Goal: Task Accomplishment & Management: Use online tool/utility

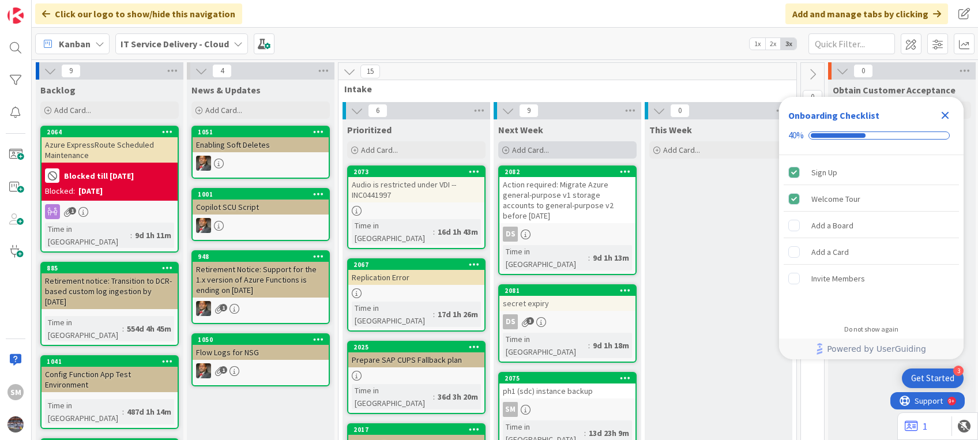
click at [557, 143] on div "Add Card..." at bounding box center [567, 149] width 138 height 17
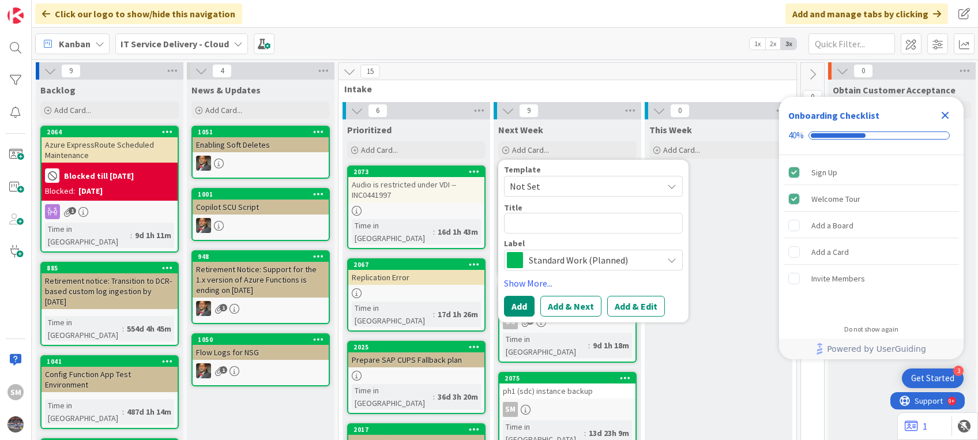
click at [539, 225] on textarea at bounding box center [593, 223] width 179 height 21
click at [548, 226] on textarea at bounding box center [593, 223] width 179 height 21
paste textarea "MOA servers power off"
type textarea "x"
click at [559, 224] on textarea "MOA servers power off" at bounding box center [593, 223] width 179 height 21
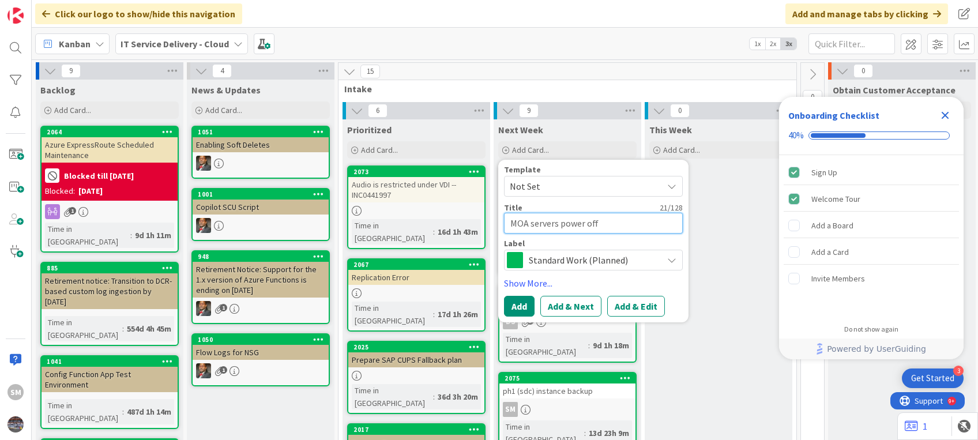
type textarea "MOA servers power off"
type textarea "x"
type textarea "MOA servers' power off"
drag, startPoint x: 562, startPoint y: 225, endPoint x: 605, endPoint y: 225, distance: 42.7
click at [605, 225] on textarea "MOA servers' power off" at bounding box center [593, 223] width 179 height 21
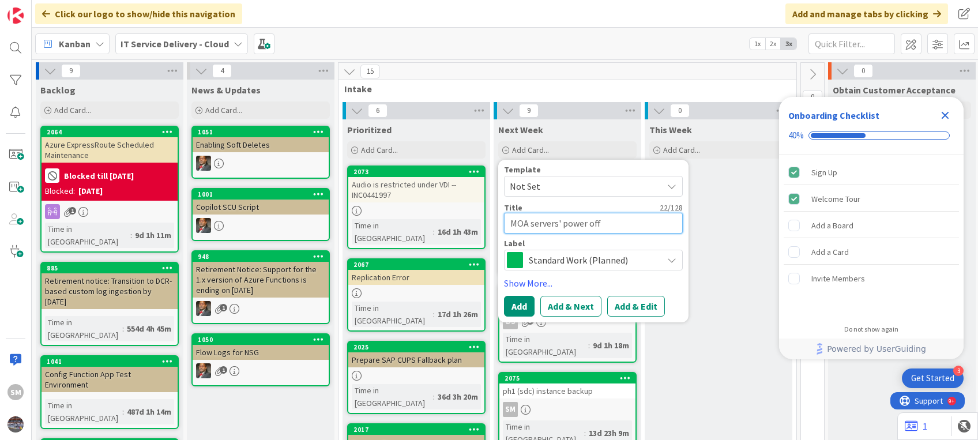
type textarea "x"
type textarea "MOA servers' D"
type textarea "x"
type textarea "MOA servers' De"
type textarea "x"
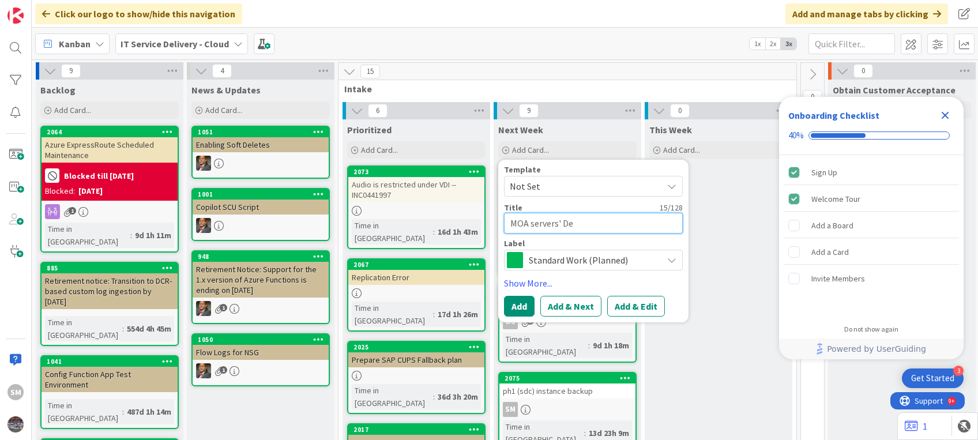
type textarea "MOA servers' Dec"
type textarea "x"
type textarea "MOA servers' Deco"
type textarea "x"
type textarea "MOA servers' Decom"
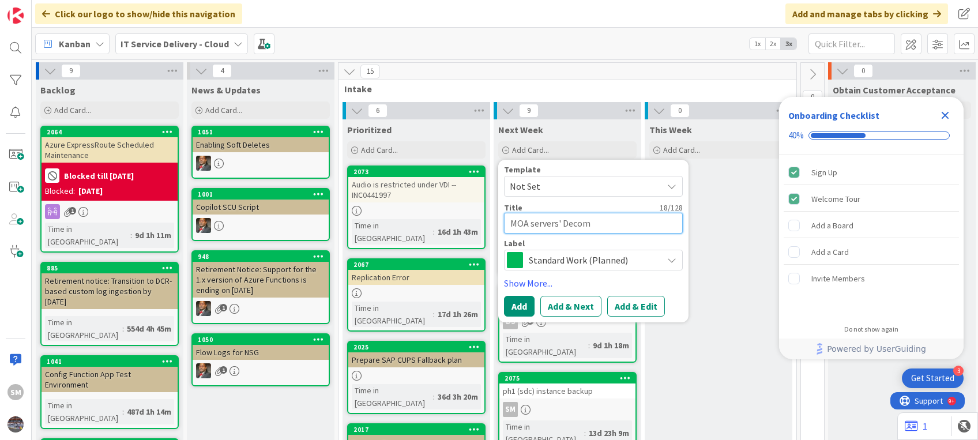
type textarea "x"
type textarea "MOA servers' Decomm"
type textarea "x"
type textarea "MOA servers' Decommi"
type textarea "x"
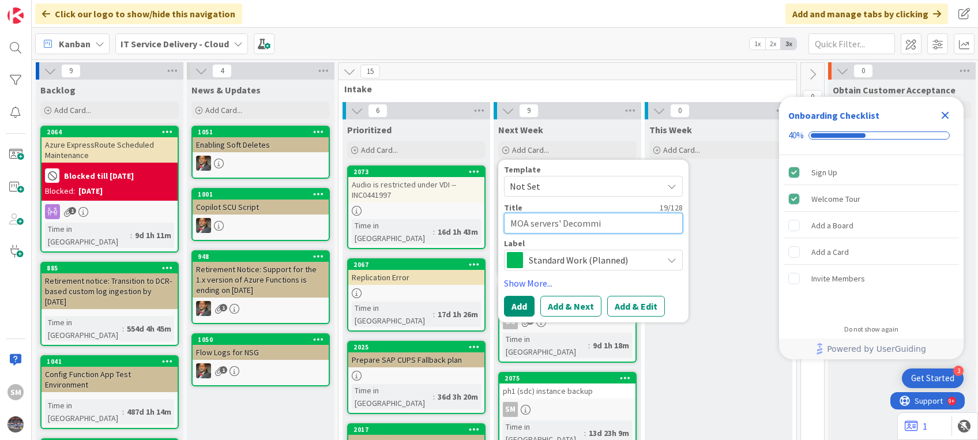
type textarea "MOA servers' Decommis"
type textarea "x"
type textarea "MOA servers' Decommiss"
type textarea "x"
type textarea "MOA servers' Decommissi"
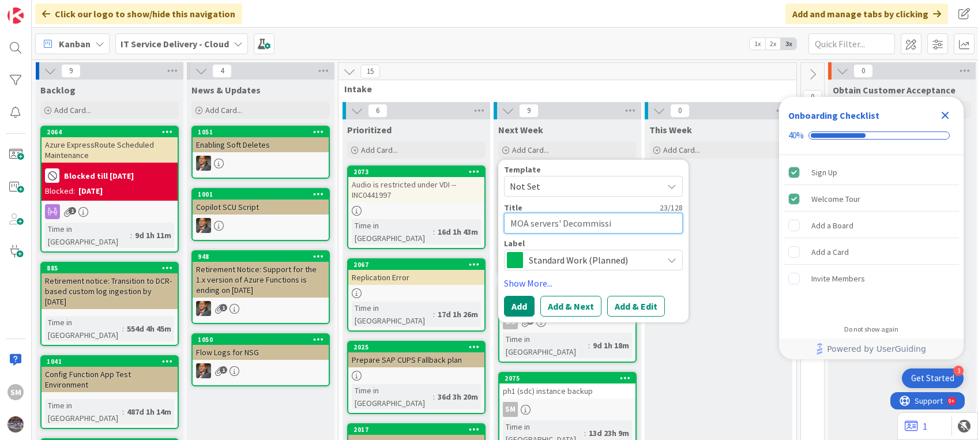
type textarea "x"
type textarea "MOA servers' Decommissio"
type textarea "x"
type textarea "MOA servers' Decommission"
click at [559, 219] on textarea "MOA servers' Decommission" at bounding box center [593, 223] width 179 height 21
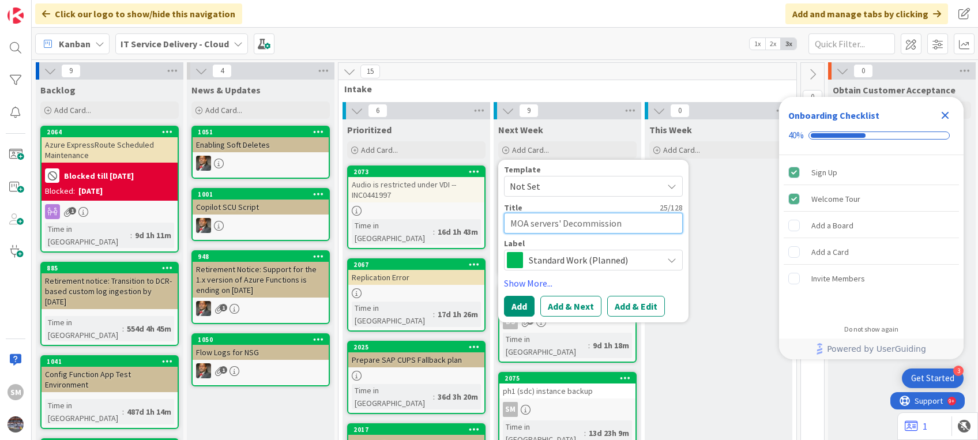
type textarea "x"
type textarea "MOA servers Decommission"
click at [628, 296] on button "Add & Edit" at bounding box center [636, 306] width 58 height 21
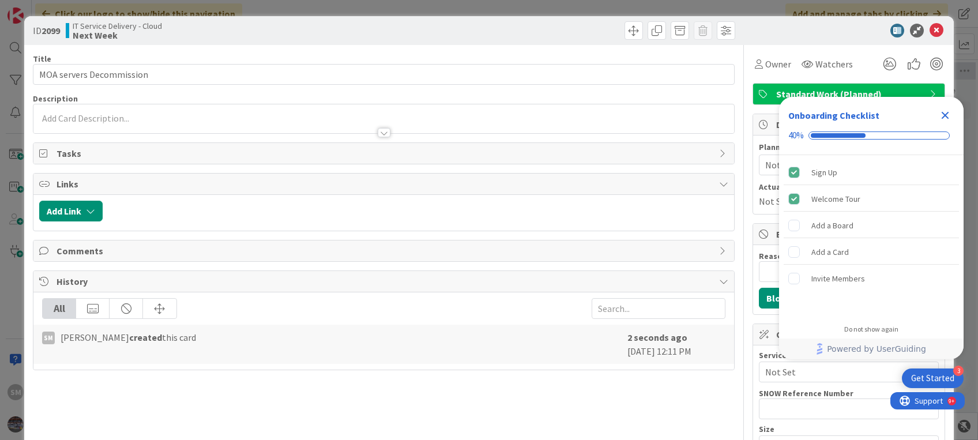
click at [945, 112] on icon "Close Checklist" at bounding box center [945, 115] width 14 height 14
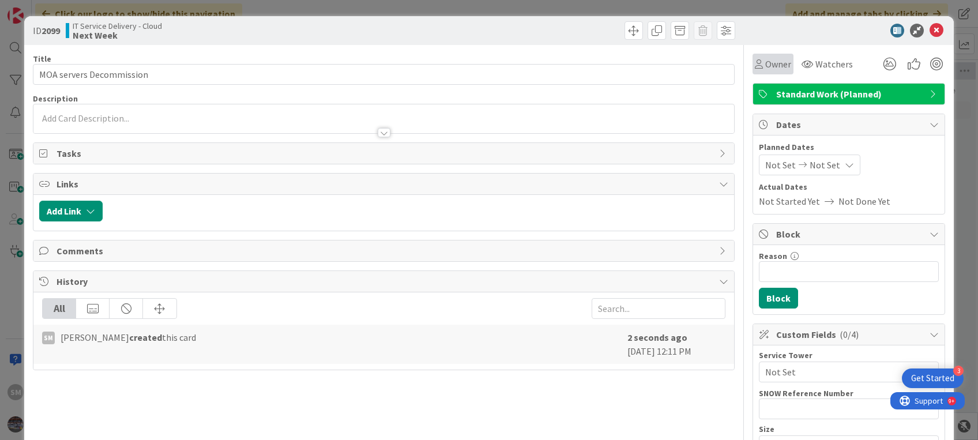
click at [765, 57] on span "Owner" at bounding box center [778, 64] width 26 height 14
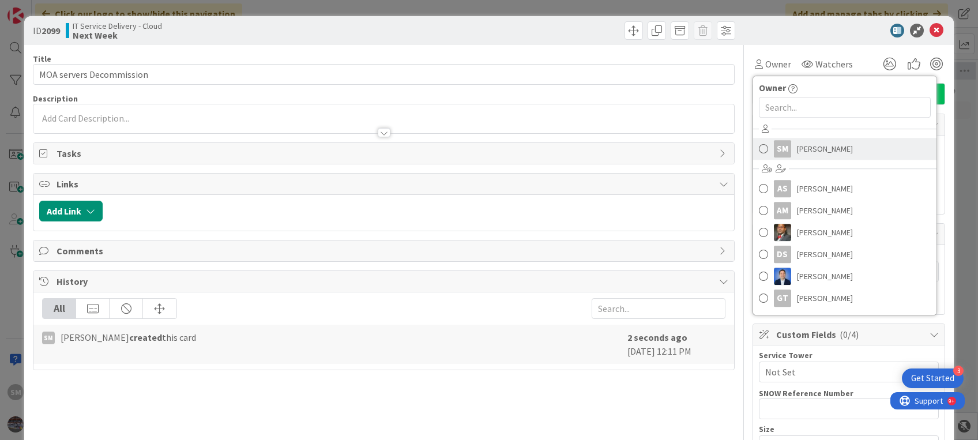
click at [783, 146] on link "SM [PERSON_NAME]" at bounding box center [844, 149] width 183 height 22
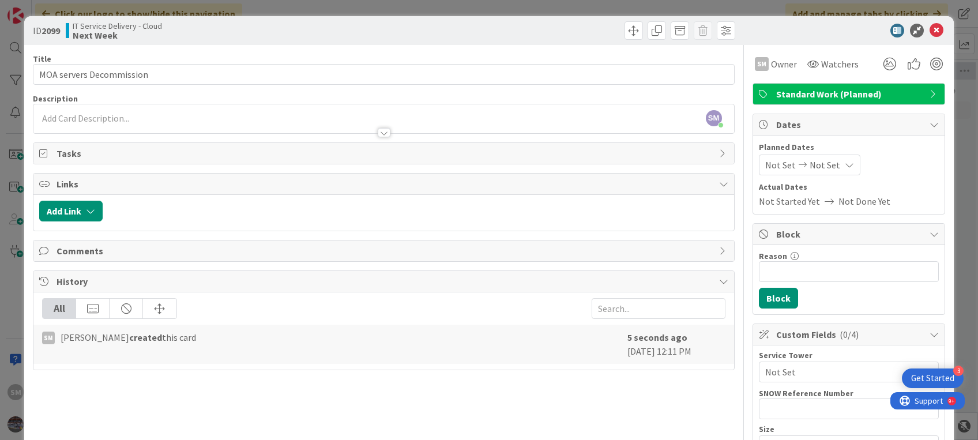
click at [212, 129] on div at bounding box center [383, 127] width 700 height 12
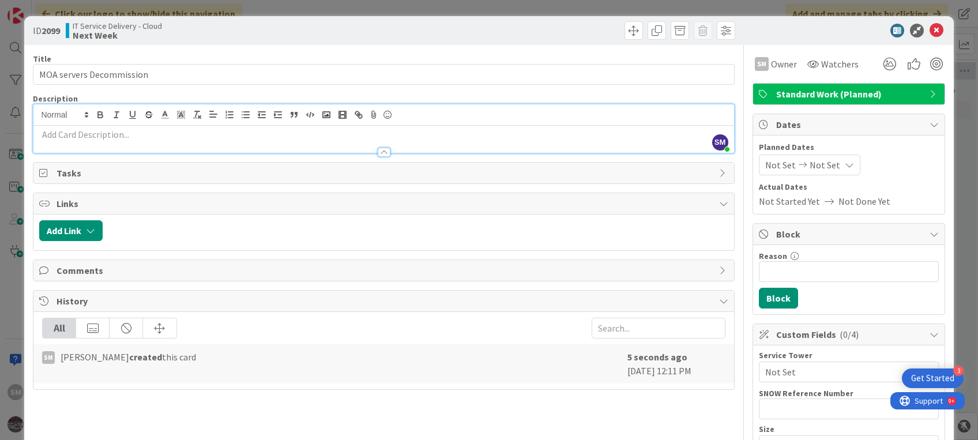
click at [86, 128] on p at bounding box center [383, 134] width 688 height 13
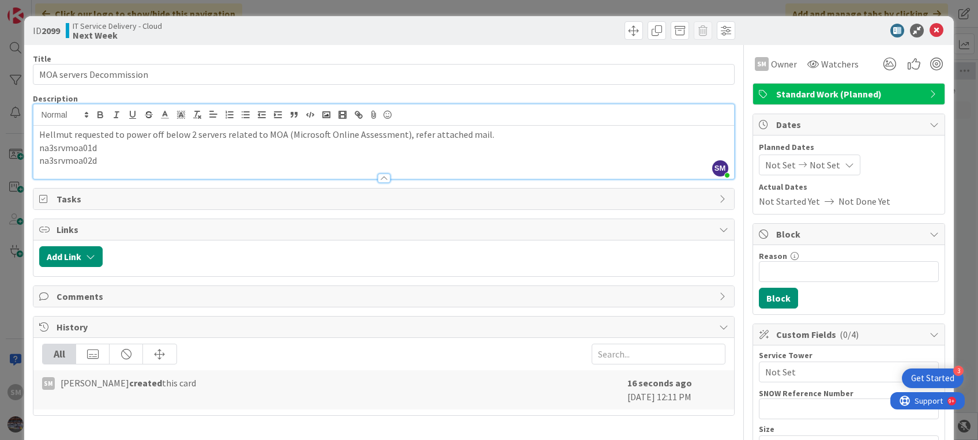
click at [37, 133] on div "Hellmut requested to power off below 2 servers related to MOA (Microsoft Online…" at bounding box center [383, 152] width 700 height 53
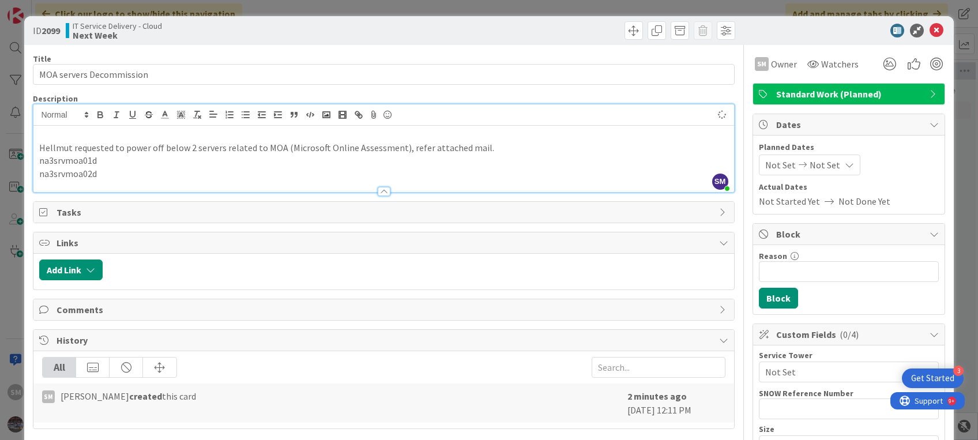
click at [51, 127] on div "Hellmut requested to power off below 2 servers related to MOA (Microsoft Online…" at bounding box center [383, 159] width 700 height 66
click at [160, 142] on p "Hellmut requested to power off below 2 servers related to MOA (Microsoft Online…" at bounding box center [383, 147] width 688 height 13
click at [101, 129] on p at bounding box center [383, 134] width 688 height 13
click at [35, 136] on div "SCTASK0172756: [PERSON_NAME] requested to power off and decomm below 2 servers …" at bounding box center [383, 159] width 700 height 66
click at [140, 134] on p "10/10: SCTASK0172756:" at bounding box center [383, 134] width 688 height 13
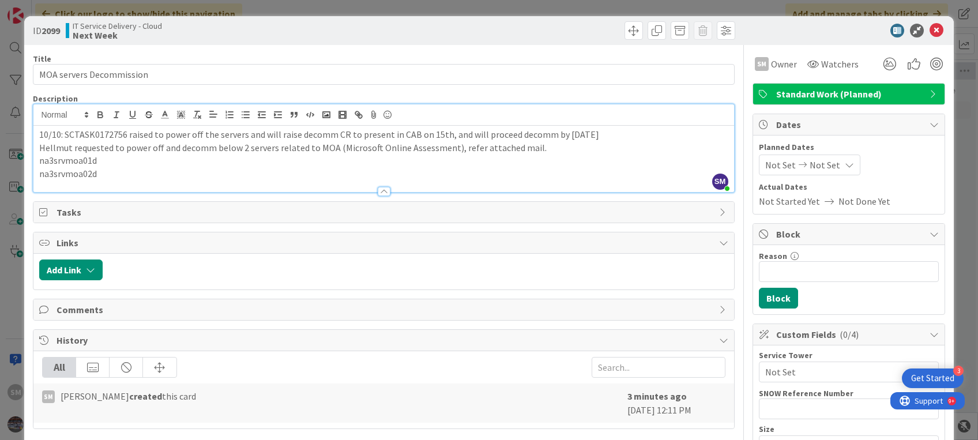
click at [344, 138] on p "10/10: SCTASK0172756 raised to power off the servers and will raise decomm CR t…" at bounding box center [383, 134] width 688 height 13
click at [599, 134] on p "10/10: SCTASK0172756 raised to power off the servers and will raise decomm CR t…" at bounding box center [383, 134] width 688 height 13
click at [830, 67] on span "Watchers" at bounding box center [839, 64] width 37 height 14
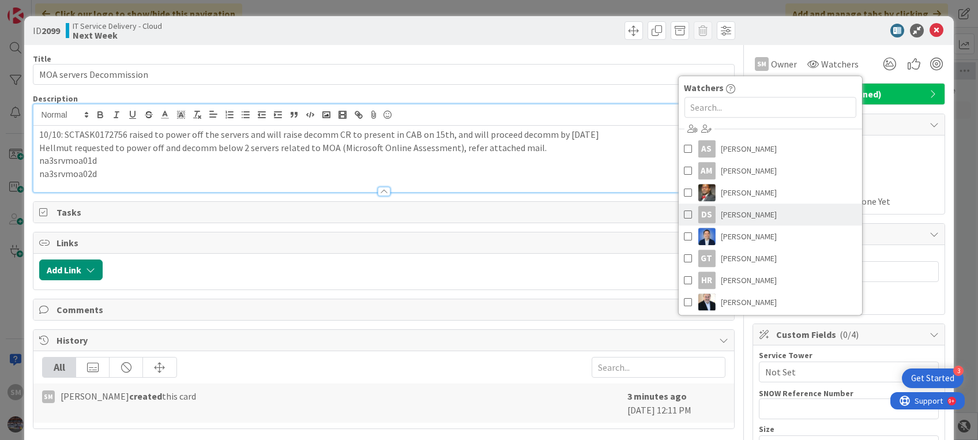
click at [720, 210] on span "[PERSON_NAME]" at bounding box center [748, 214] width 56 height 17
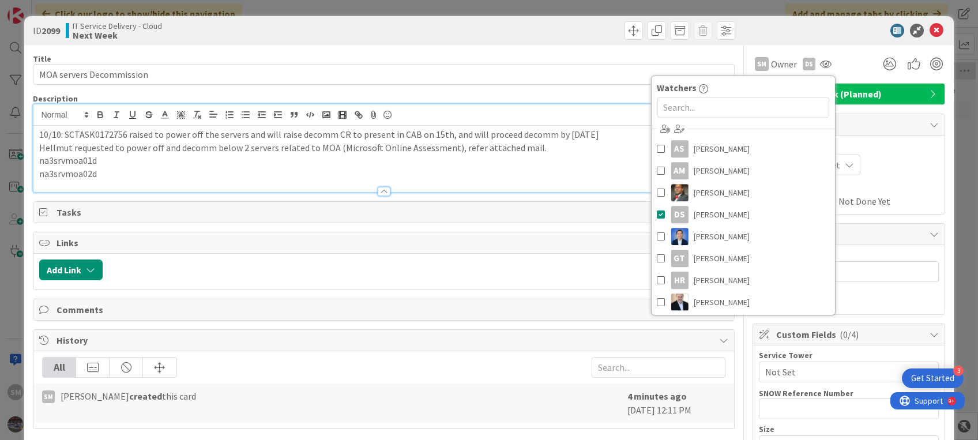
click at [536, 208] on span "Tasks" at bounding box center [384, 212] width 656 height 14
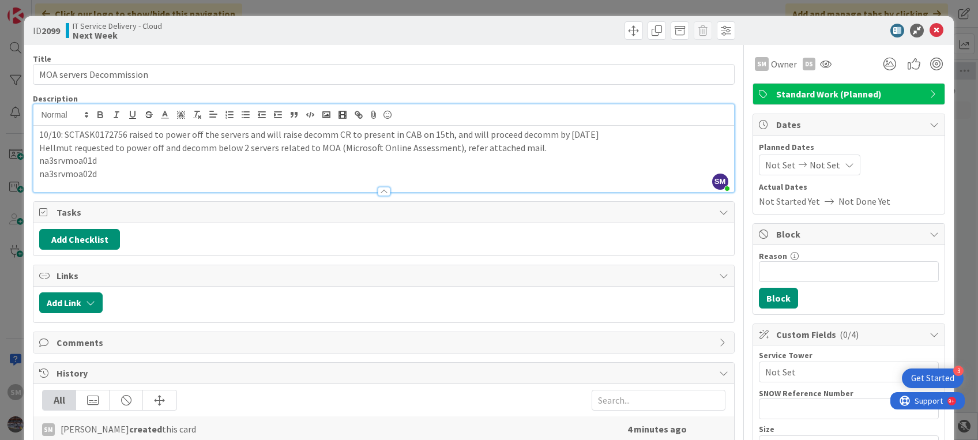
click at [534, 206] on span "Tasks" at bounding box center [384, 212] width 656 height 14
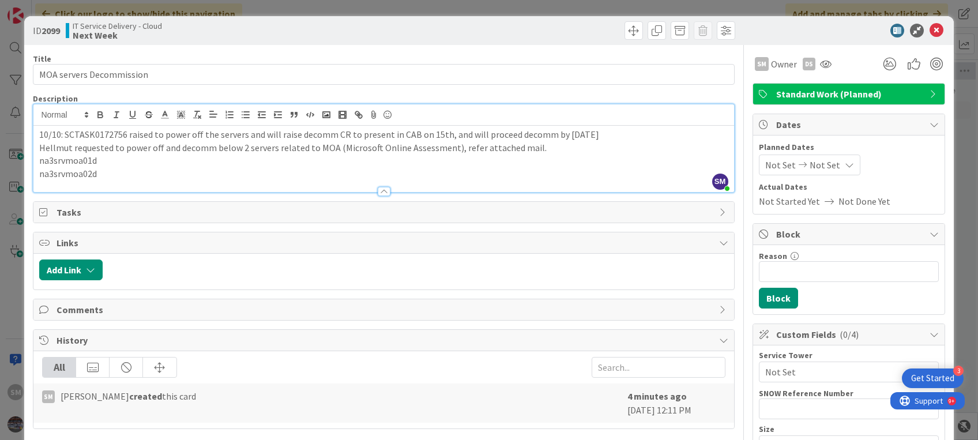
click at [534, 206] on span "Tasks" at bounding box center [384, 212] width 656 height 14
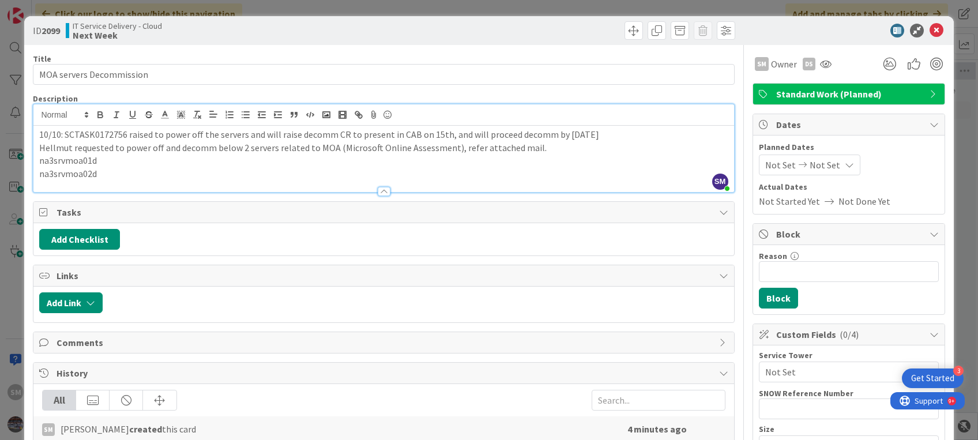
scroll to position [144, 0]
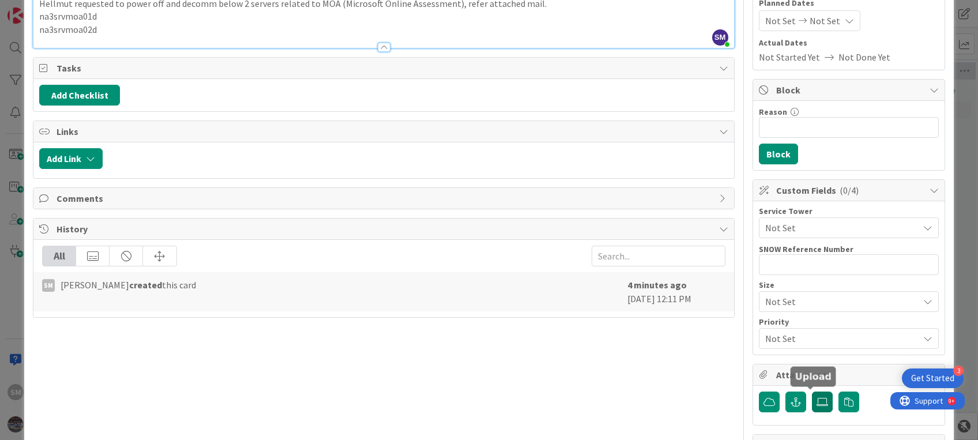
click at [816, 398] on icon at bounding box center [822, 401] width 12 height 9
click at [812, 391] on input "file" at bounding box center [812, 391] width 0 height 0
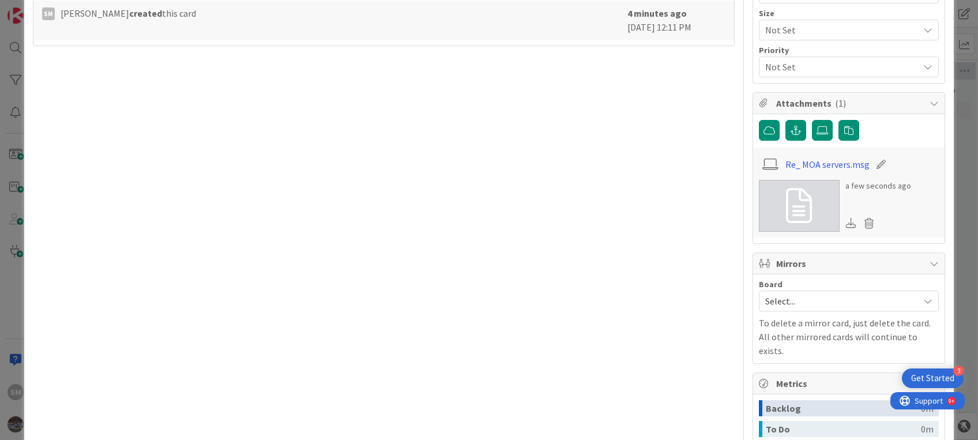
scroll to position [0, 0]
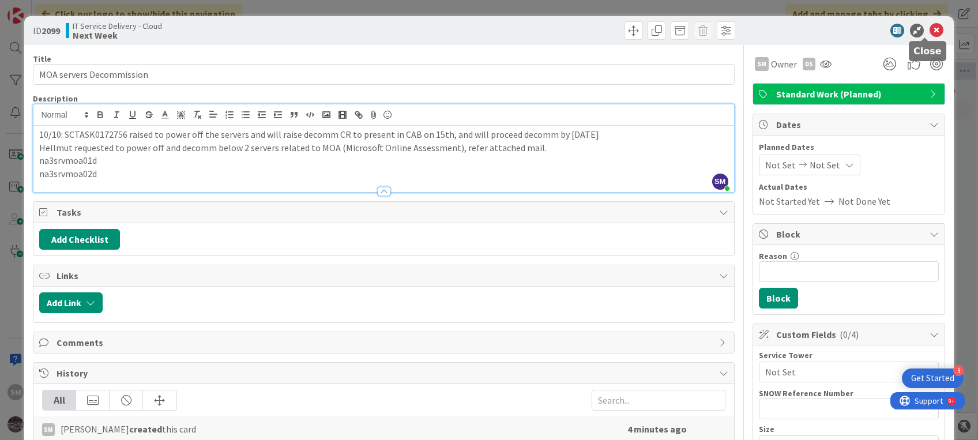
click at [929, 27] on icon at bounding box center [936, 31] width 14 height 14
